Goal: Information Seeking & Learning: Learn about a topic

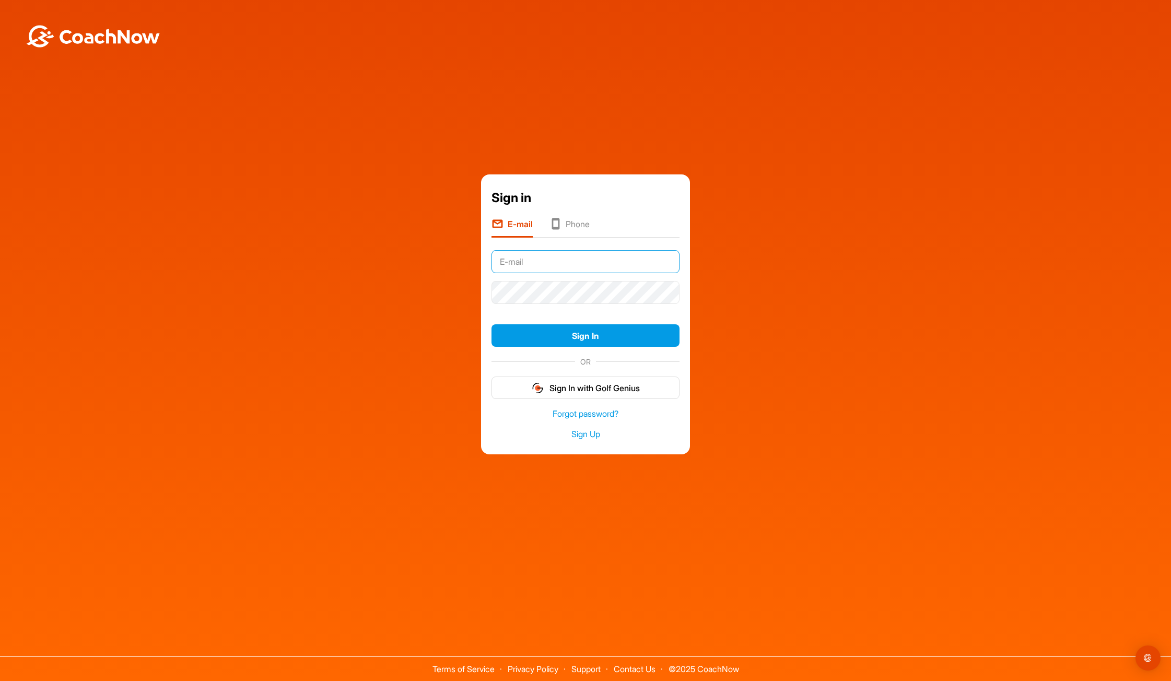
type input "design@jamie-mason.co.uk"
click at [616, 337] on button "Sign In" at bounding box center [585, 335] width 188 height 22
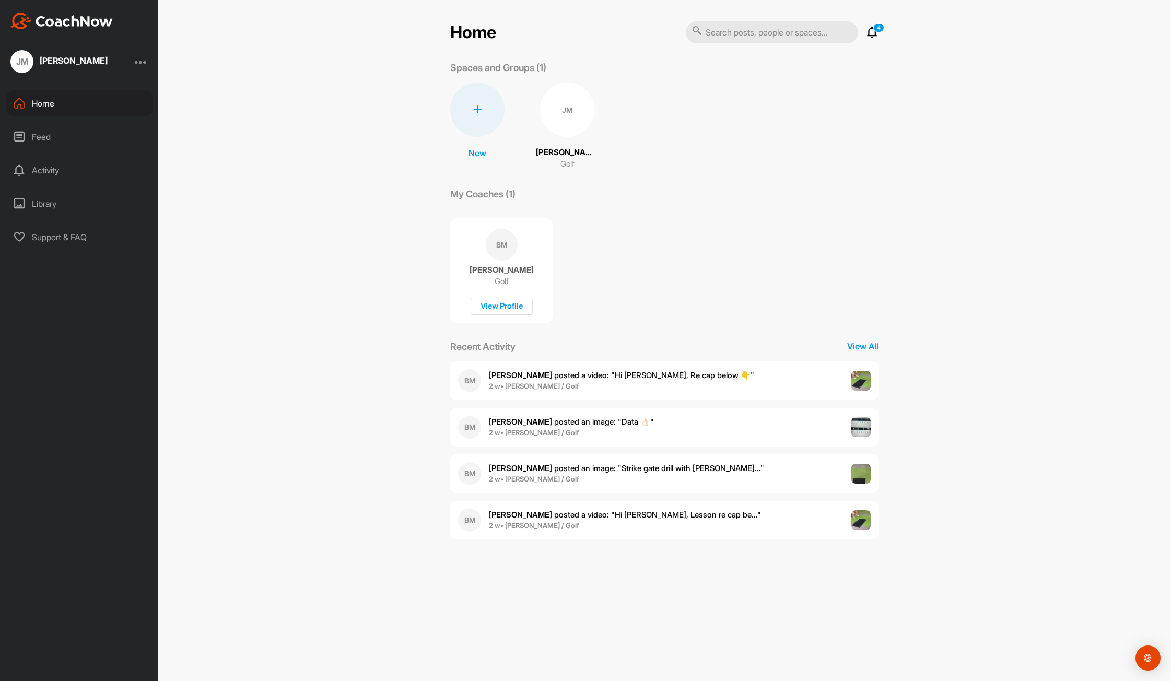
click at [514, 376] on b "[PERSON_NAME]" at bounding box center [520, 375] width 63 height 10
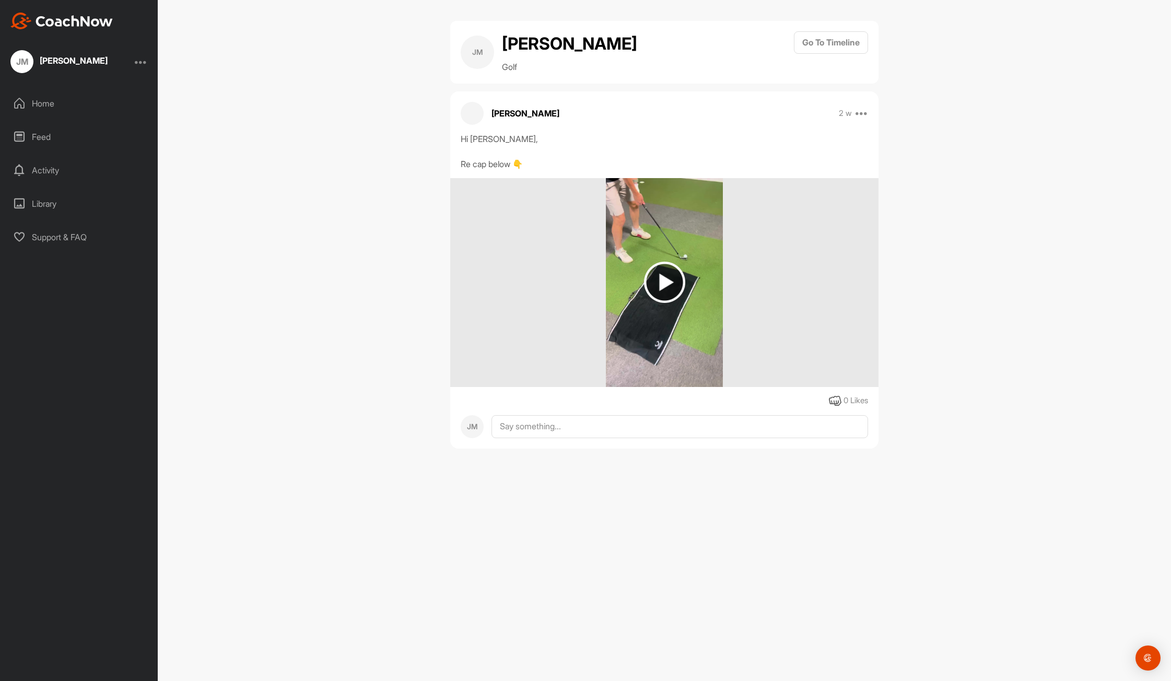
click at [665, 284] on img at bounding box center [664, 282] width 41 height 41
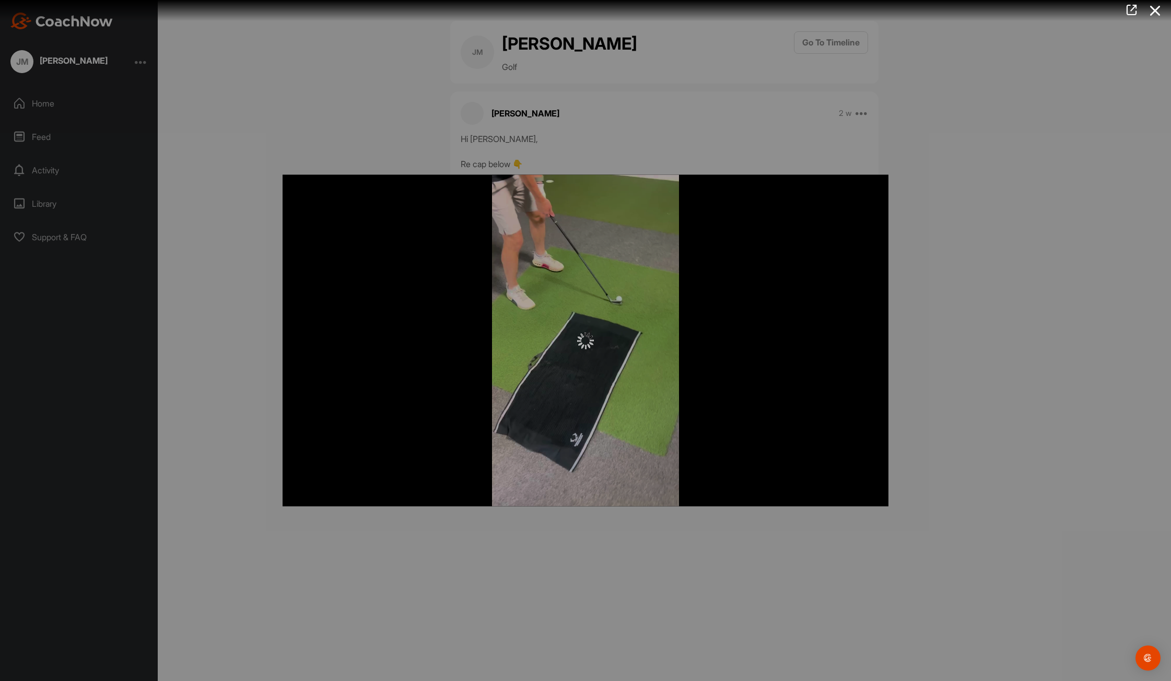
click at [1158, 9] on icon at bounding box center [1155, 10] width 24 height 19
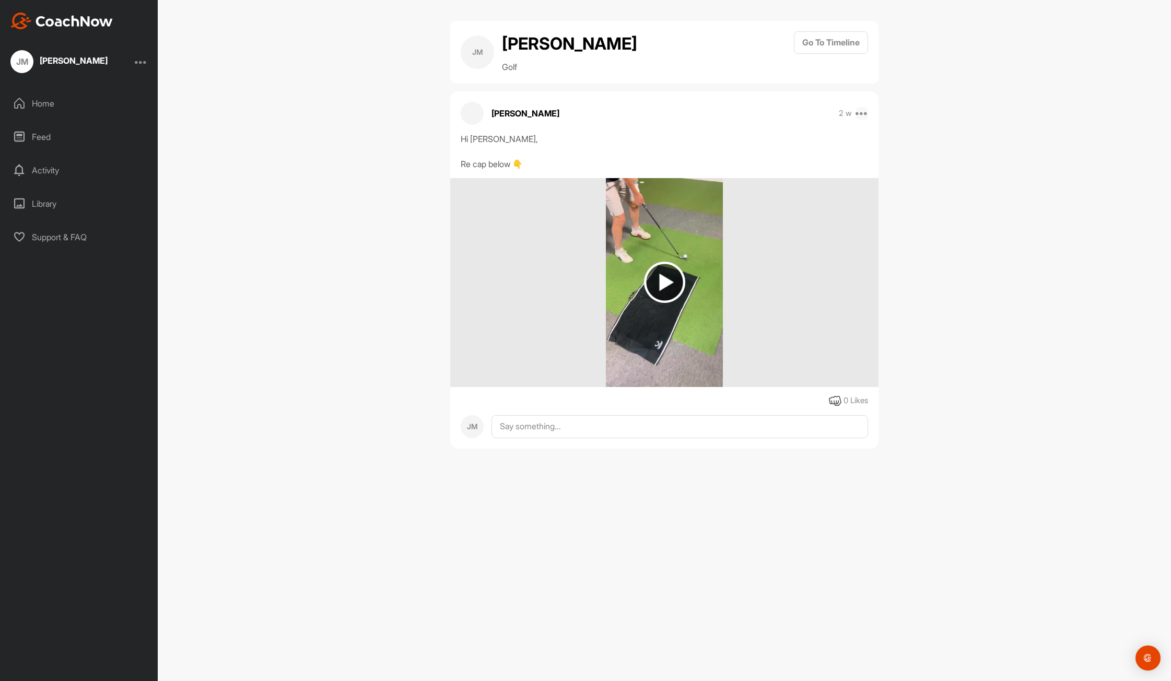
click at [860, 114] on icon at bounding box center [862, 113] width 13 height 13
click at [353, 251] on div "[PERSON_NAME] Golf Go To Timeline [PERSON_NAME] 2 w Report Delete Hi [PERSON_NA…" at bounding box center [664, 340] width 1013 height 681
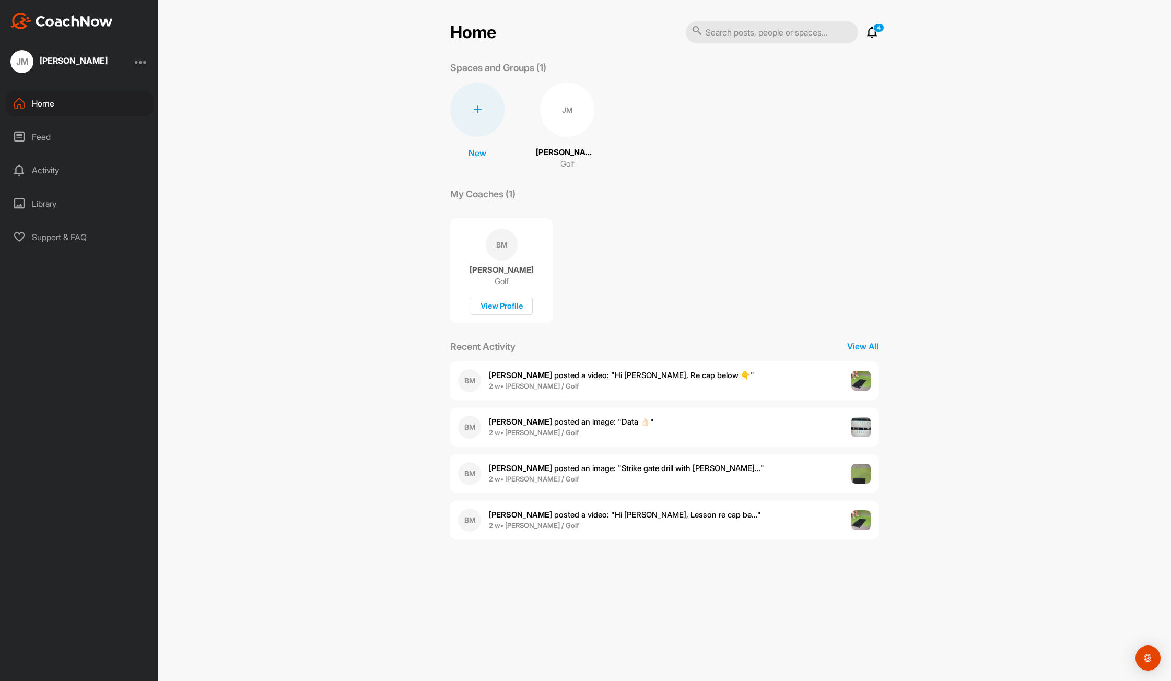
click at [859, 429] on img at bounding box center [861, 427] width 20 height 20
click at [863, 478] on img at bounding box center [861, 474] width 20 height 20
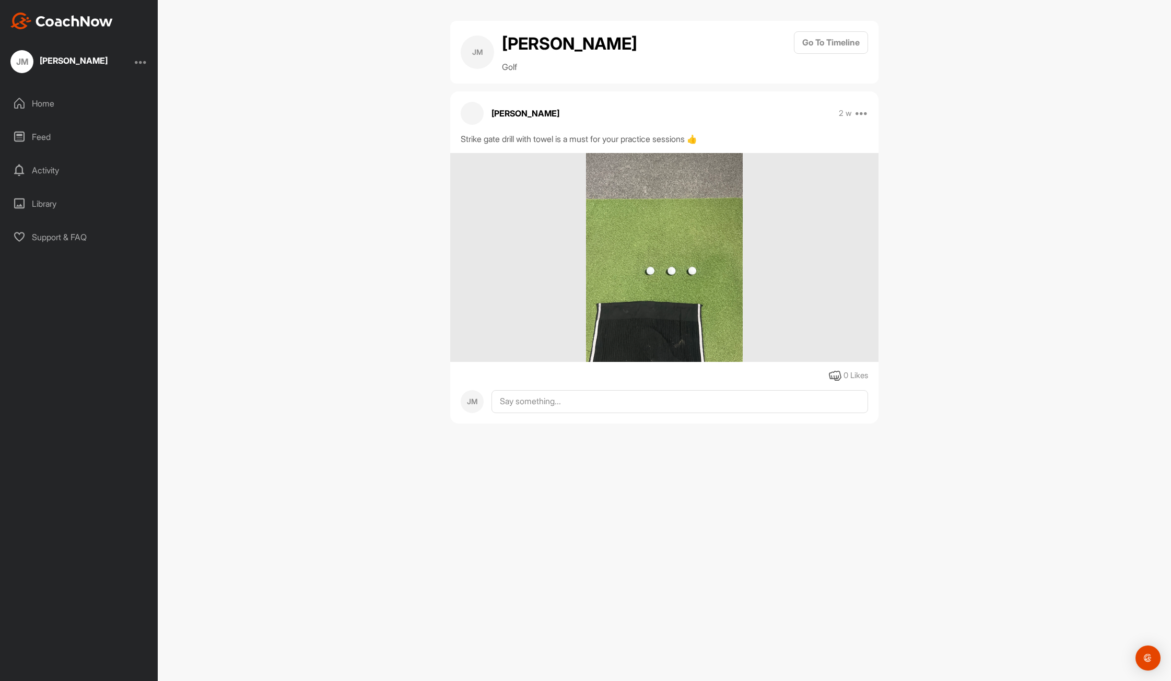
click at [670, 301] on img at bounding box center [664, 257] width 157 height 209
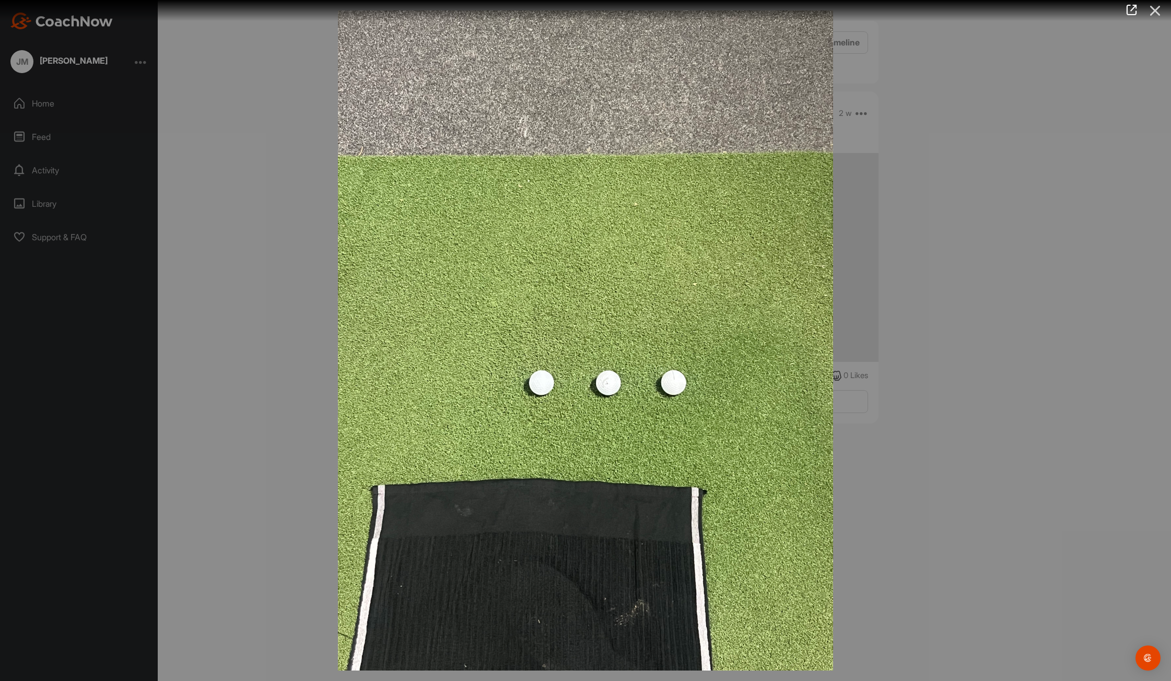
click at [1158, 9] on icon at bounding box center [1155, 10] width 24 height 19
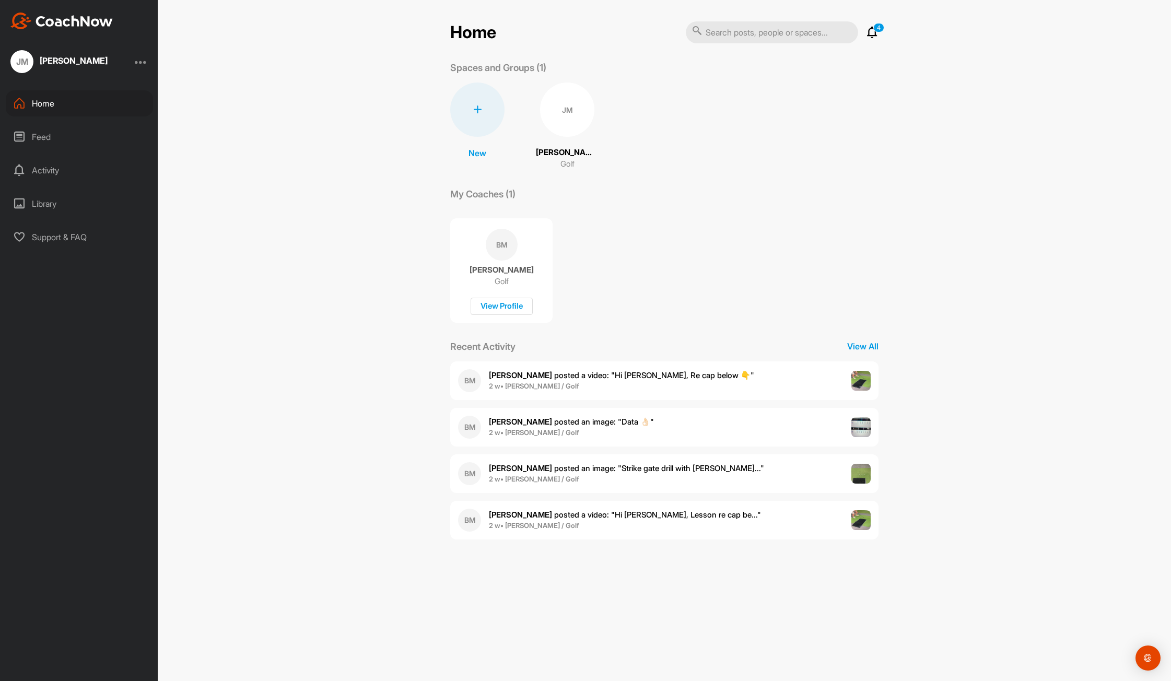
click at [624, 515] on span "[PERSON_NAME] posted a video : " Hi [PERSON_NAME], Lesson re cap be... "" at bounding box center [625, 515] width 272 height 10
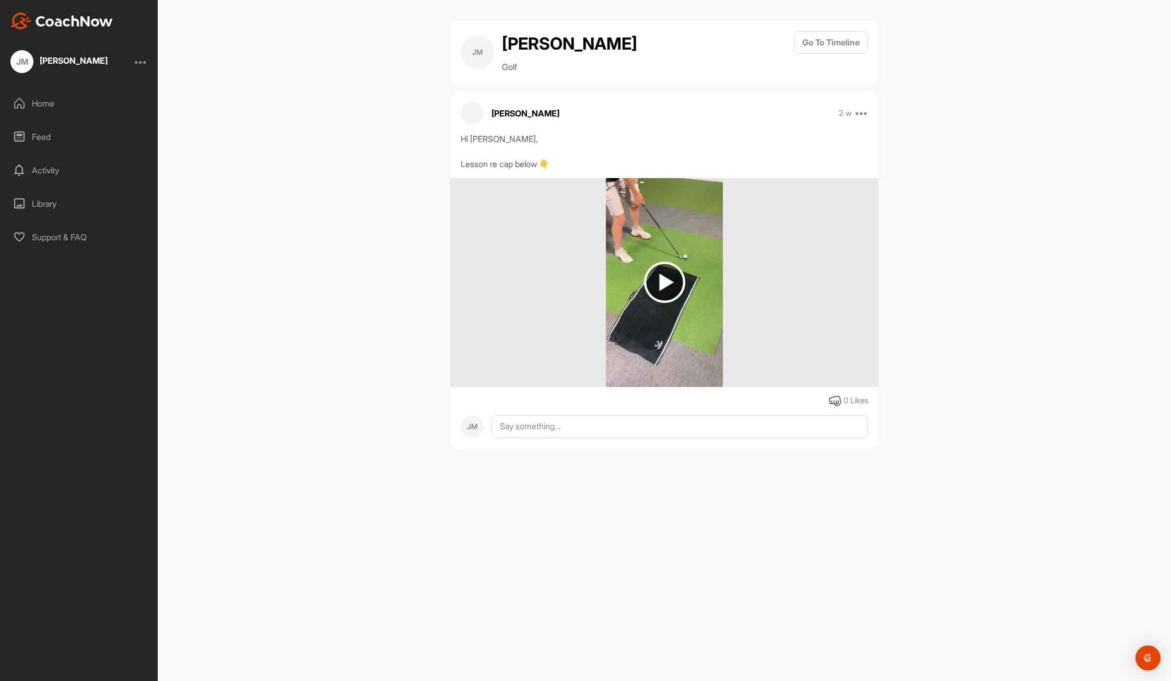
click at [661, 283] on img at bounding box center [664, 282] width 41 height 41
